Goal: Task Accomplishment & Management: Manage account settings

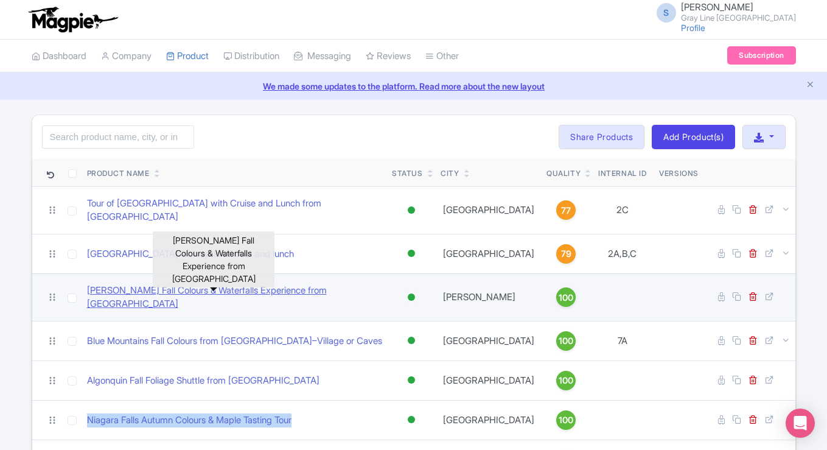
click at [327, 286] on link "[PERSON_NAME] Fall Colours & Waterfalls Experience from [GEOGRAPHIC_DATA]" at bounding box center [235, 297] width 296 height 27
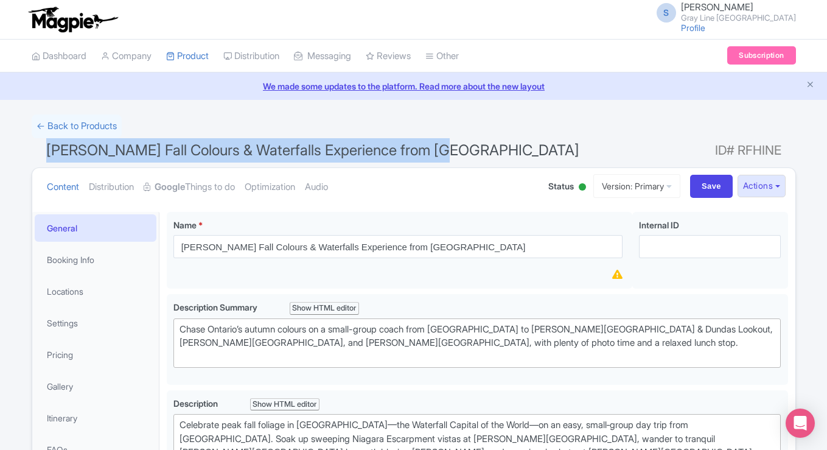
drag, startPoint x: 448, startPoint y: 148, endPoint x: 46, endPoint y: 151, distance: 401.6
click at [46, 151] on h1 "Hamilton Fall Colours & Waterfalls Experience from Toronto ID# RFHINE" at bounding box center [414, 152] width 764 height 29
copy span "[PERSON_NAME] Fall Colours & Waterfalls Experience from [GEOGRAPHIC_DATA]"
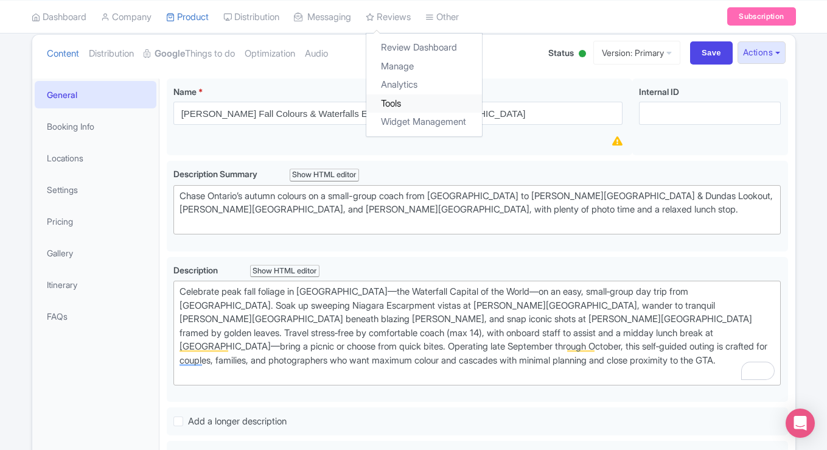
scroll to position [173, 0]
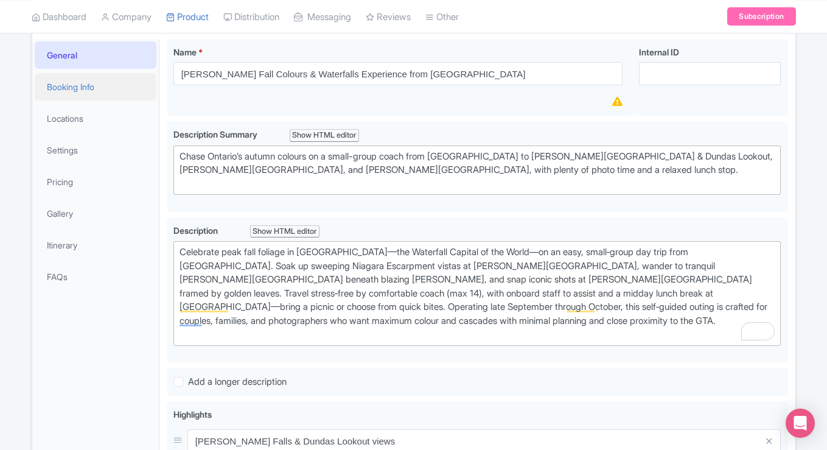
click at [93, 85] on link "Booking Info" at bounding box center [96, 86] width 122 height 27
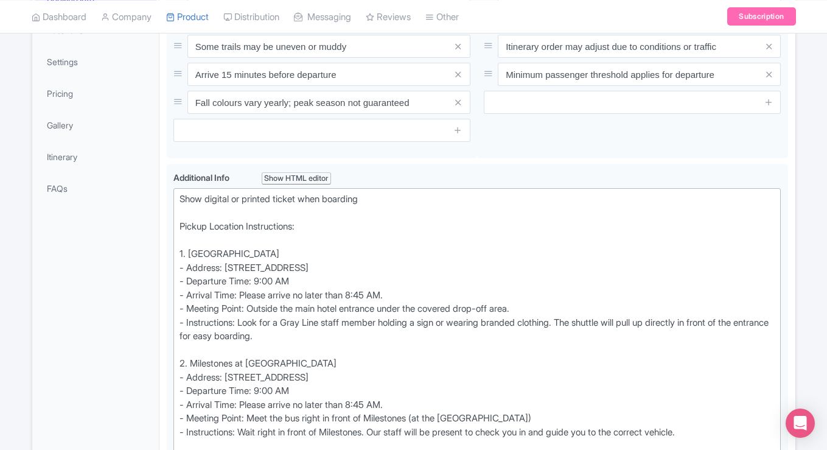
scroll to position [0, 0]
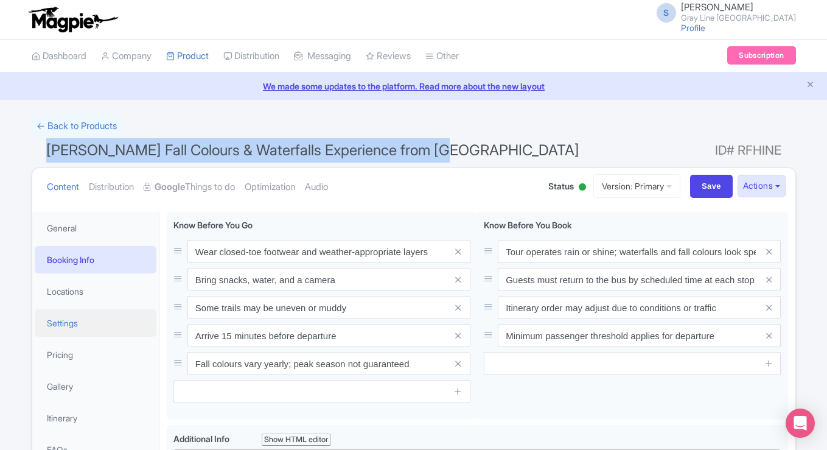
click at [74, 333] on link "Settings" at bounding box center [96, 322] width 122 height 27
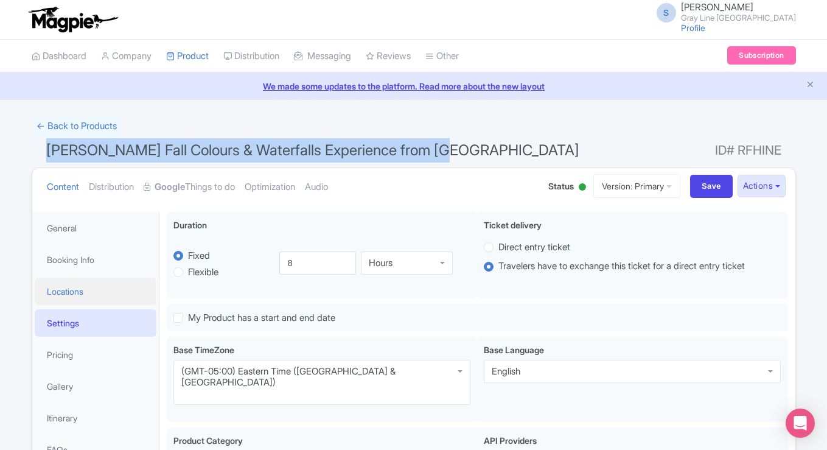
click at [96, 295] on link "Locations" at bounding box center [96, 290] width 122 height 27
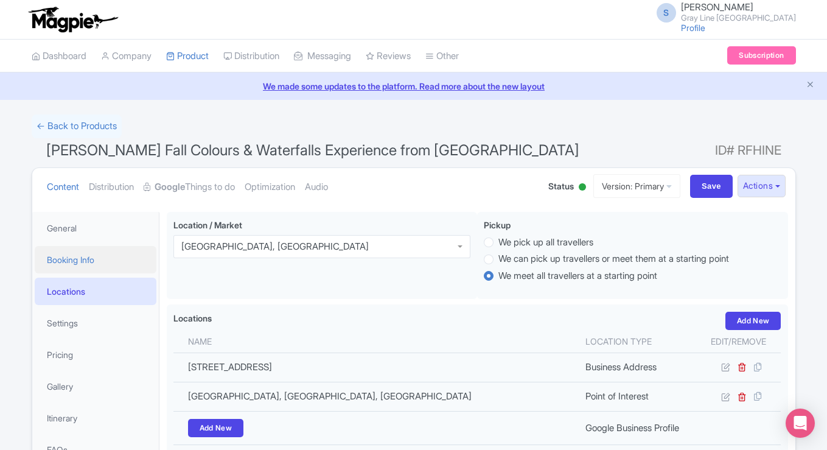
click at [113, 259] on link "Booking Info" at bounding box center [96, 259] width 122 height 27
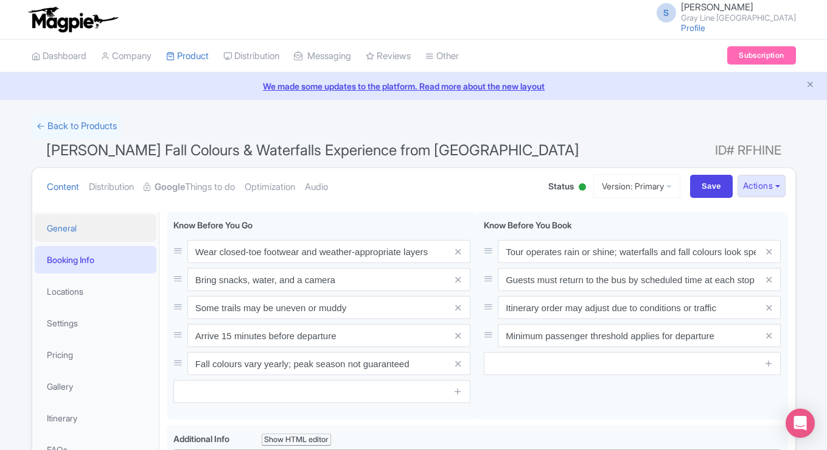
click at [94, 218] on link "General" at bounding box center [96, 227] width 122 height 27
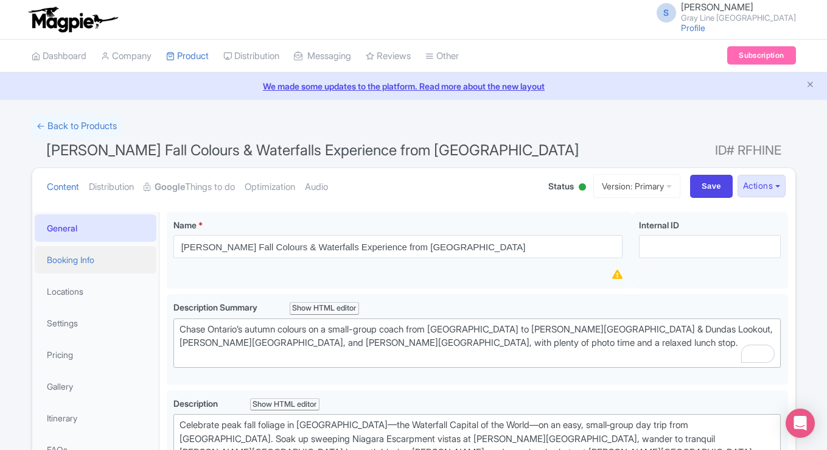
click at [107, 268] on link "Booking Info" at bounding box center [96, 259] width 122 height 27
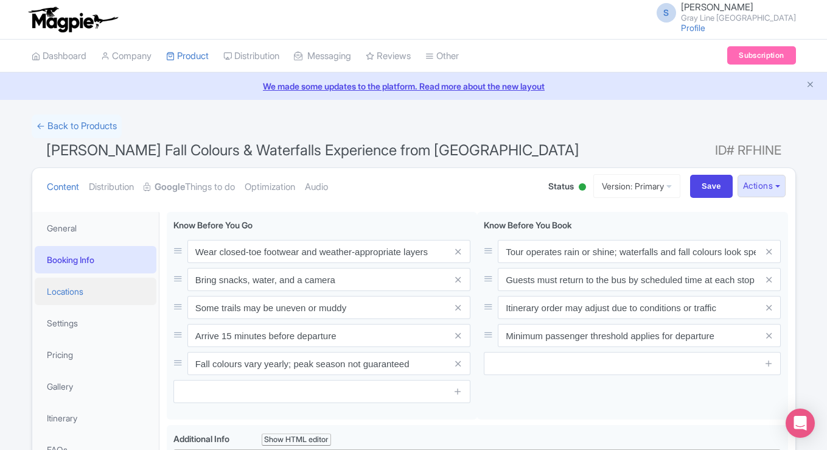
click at [77, 295] on link "Locations" at bounding box center [96, 290] width 122 height 27
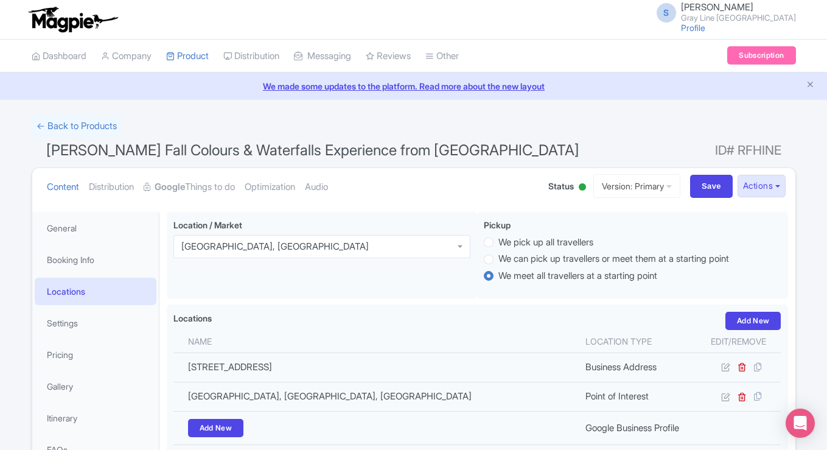
click at [379, 142] on span "[PERSON_NAME] Fall Colours & Waterfalls Experience from [GEOGRAPHIC_DATA]" at bounding box center [312, 150] width 533 height 18
click at [72, 225] on link "General" at bounding box center [96, 227] width 122 height 27
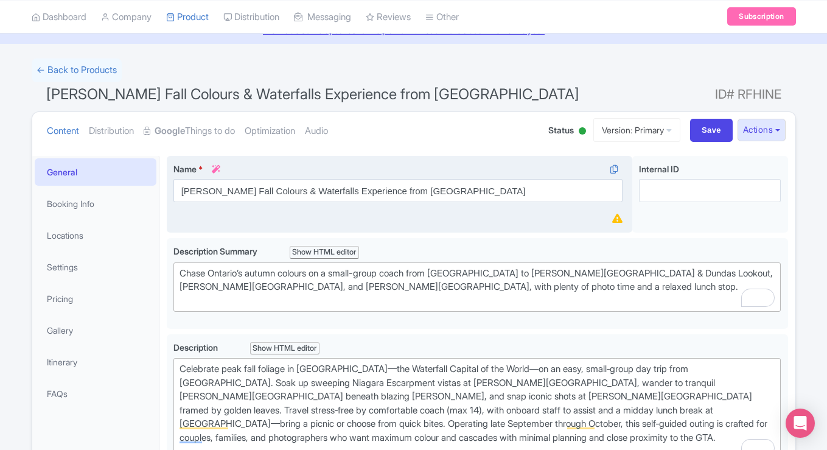
scroll to position [100, 0]
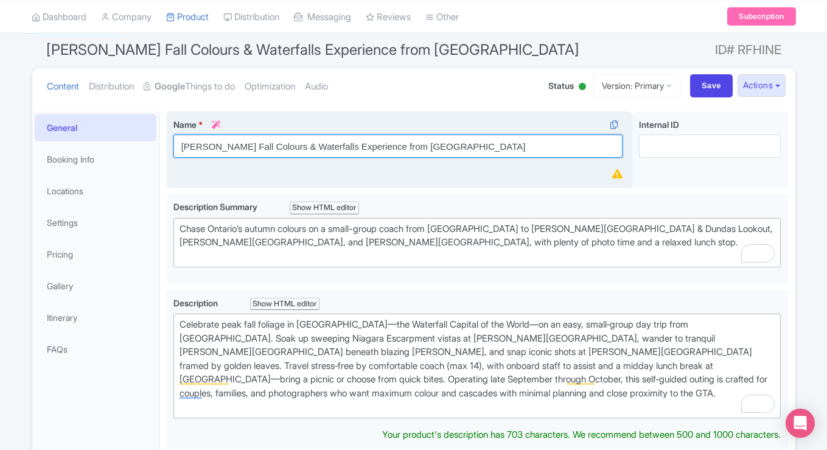
click at [489, 146] on input "[PERSON_NAME] Fall Colours & Waterfalls Experience from [GEOGRAPHIC_DATA]" at bounding box center [398, 145] width 450 height 23
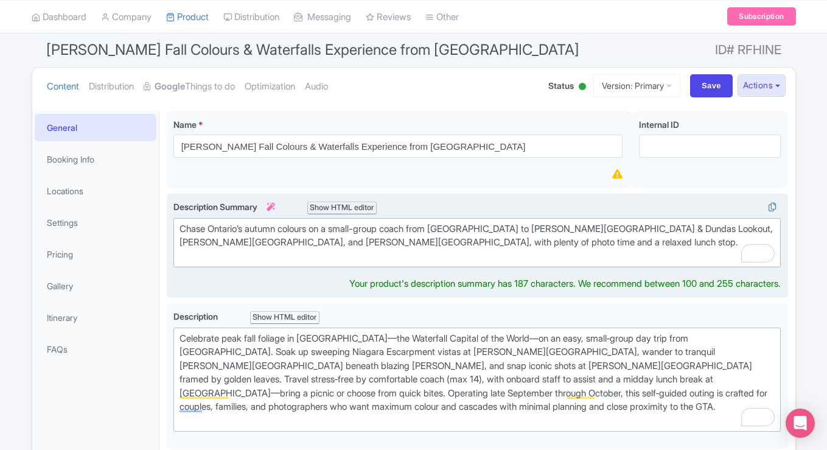
click at [476, 251] on div "Chase Ontario’s autumn colours on a small-group coach from Toronto to Tew Falls…" at bounding box center [477, 242] width 596 height 41
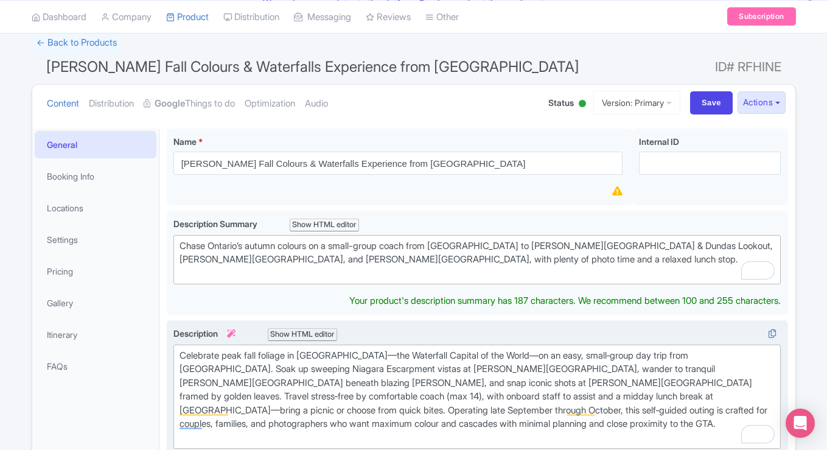
scroll to position [0, 0]
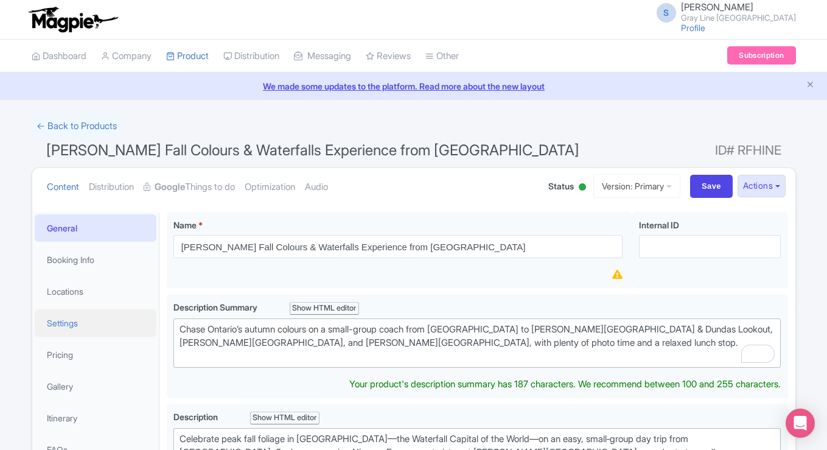
click at [79, 311] on link "Settings" at bounding box center [96, 322] width 122 height 27
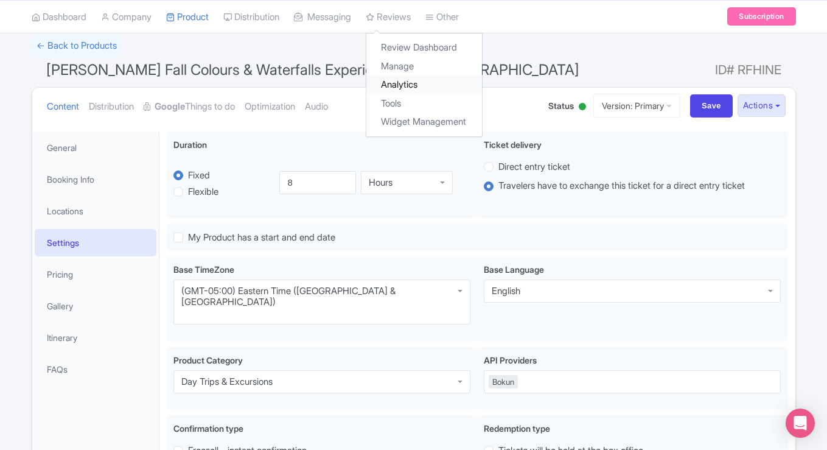
scroll to position [85, 0]
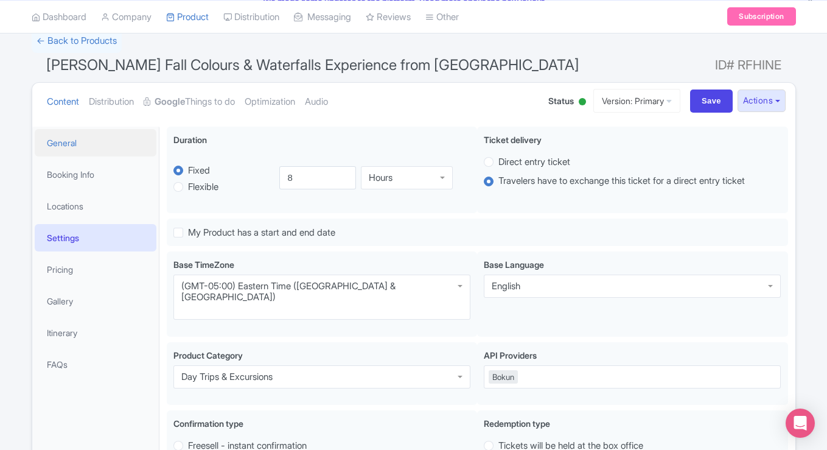
click at [90, 141] on link "General" at bounding box center [96, 142] width 122 height 27
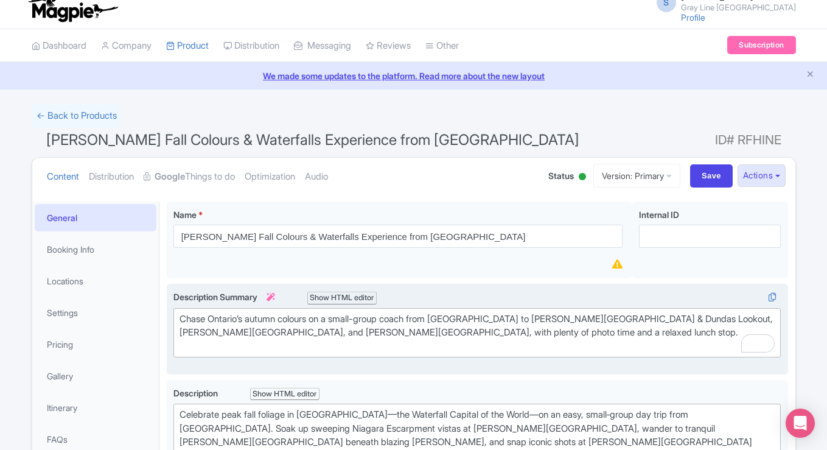
scroll to position [0, 0]
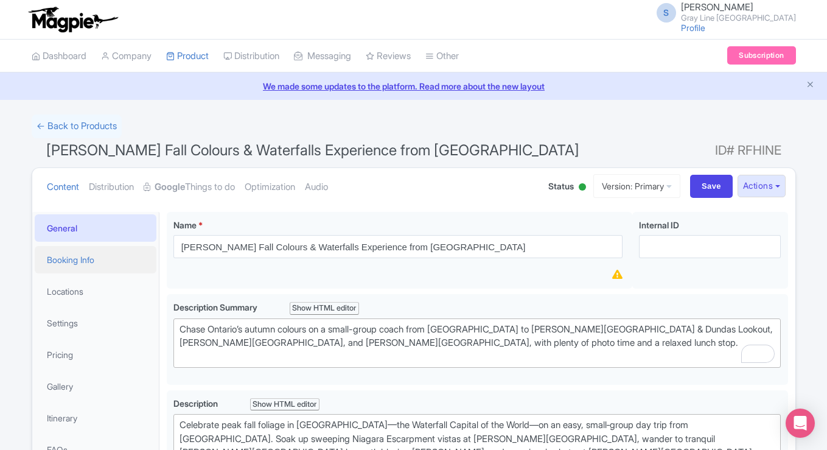
click at [103, 259] on link "Booking Info" at bounding box center [96, 259] width 122 height 27
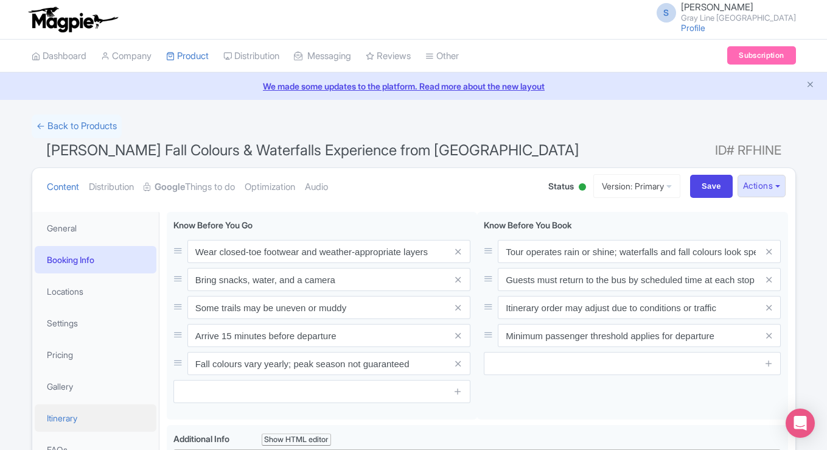
click at [81, 422] on link "Itinerary" at bounding box center [96, 417] width 122 height 27
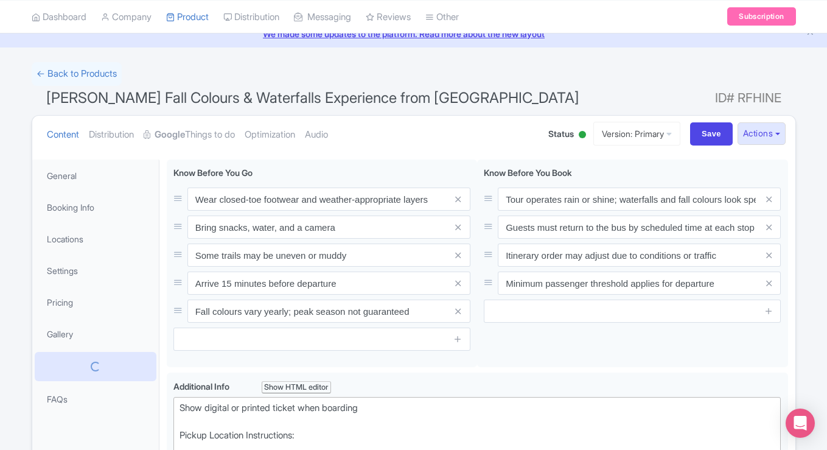
scroll to position [69, 0]
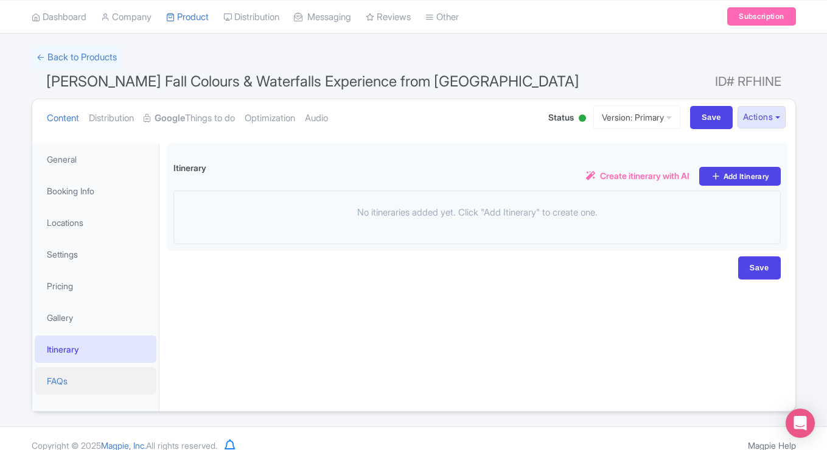
click at [75, 378] on link "FAQs" at bounding box center [96, 380] width 122 height 27
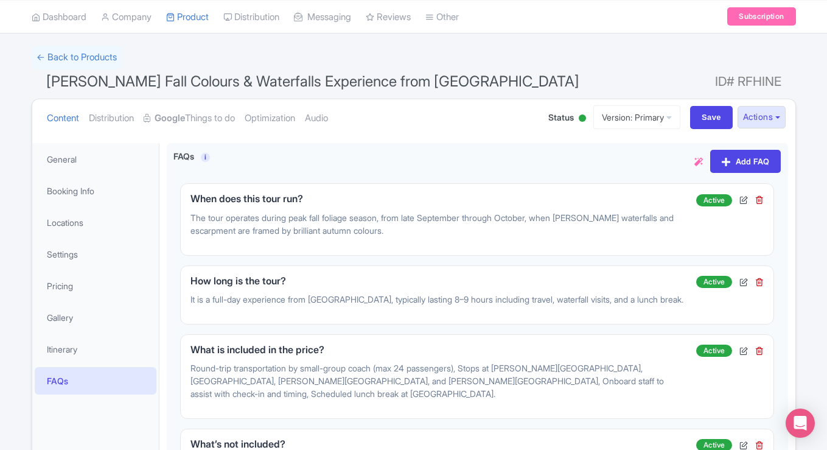
click at [75, 378] on link "FAQs" at bounding box center [96, 380] width 122 height 27
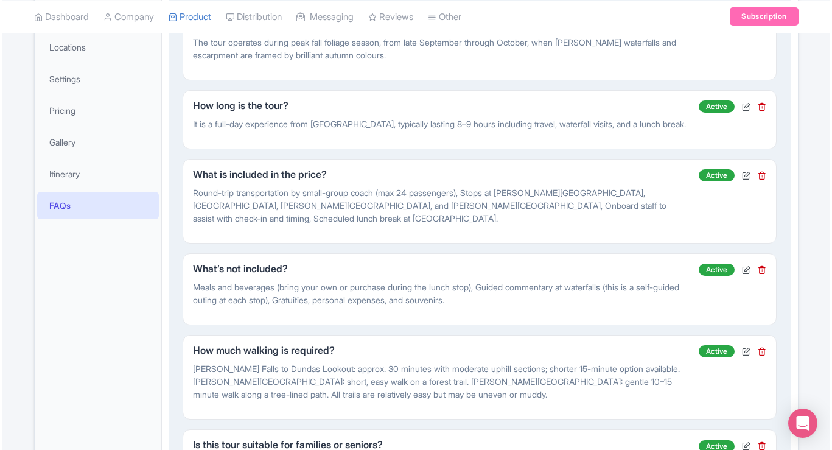
scroll to position [243, 0]
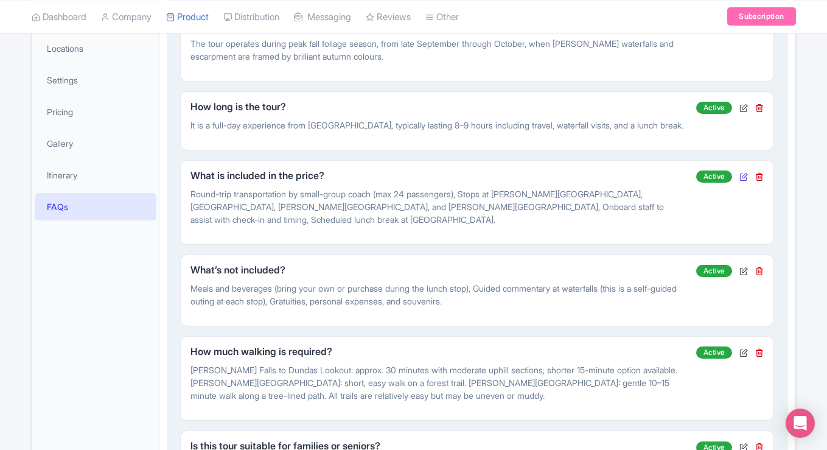
click at [745, 177] on icon at bounding box center [743, 176] width 9 height 9
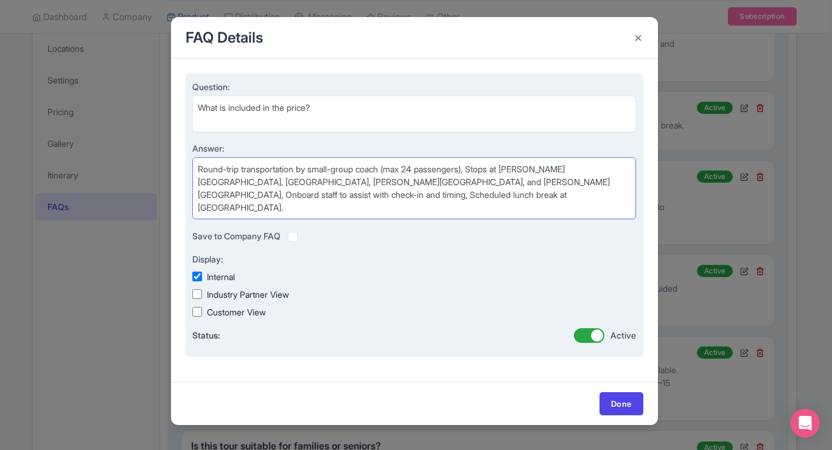
click at [420, 167] on textarea "Round-trip transportation by small-group coach (max 24 passengers), Stops at Te…" at bounding box center [414, 188] width 444 height 62
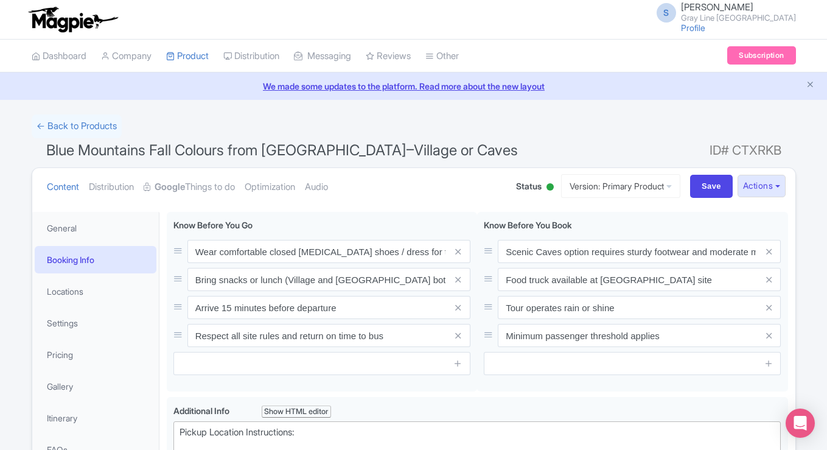
scroll to position [386, 0]
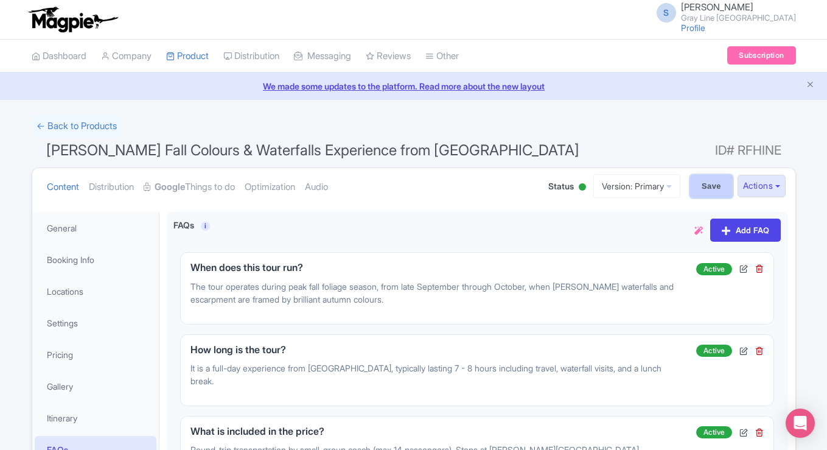
click at [695, 182] on input "Save" at bounding box center [711, 186] width 43 height 23
type input "Saving..."
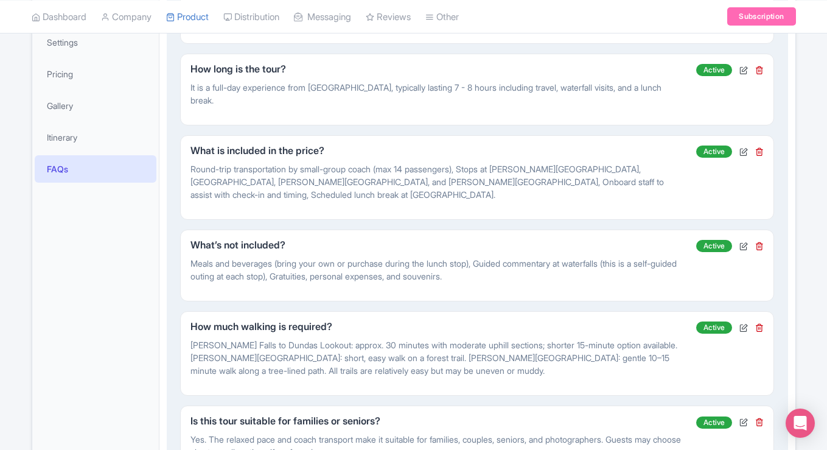
scroll to position [271, 0]
